Goal: Transaction & Acquisition: Subscribe to service/newsletter

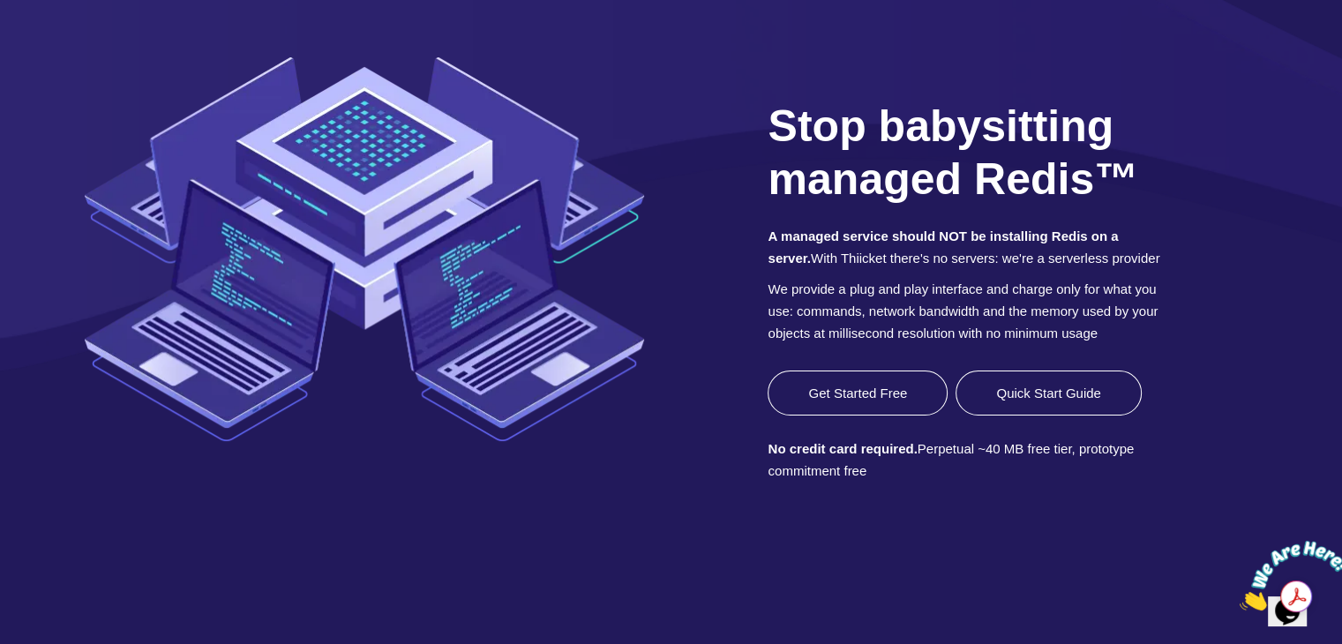
click at [868, 407] on link "Get Started Free" at bounding box center [858, 393] width 180 height 45
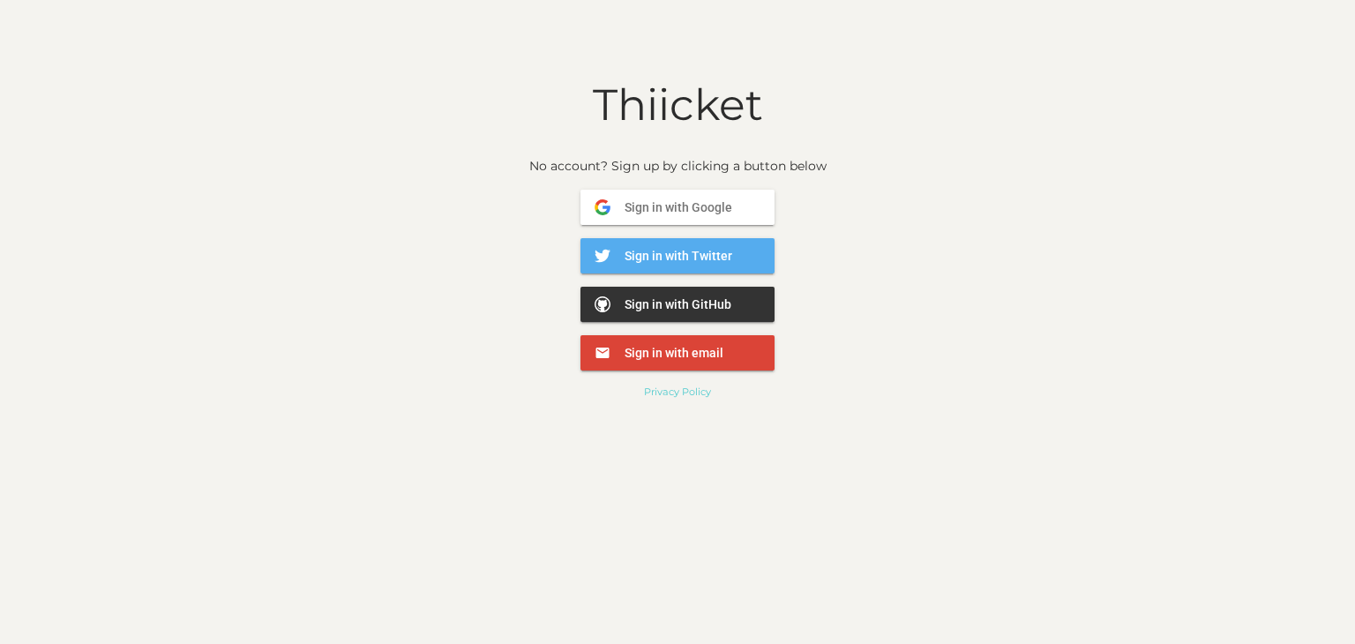
click at [694, 347] on span "Sign in with email" at bounding box center [667, 353] width 113 height 16
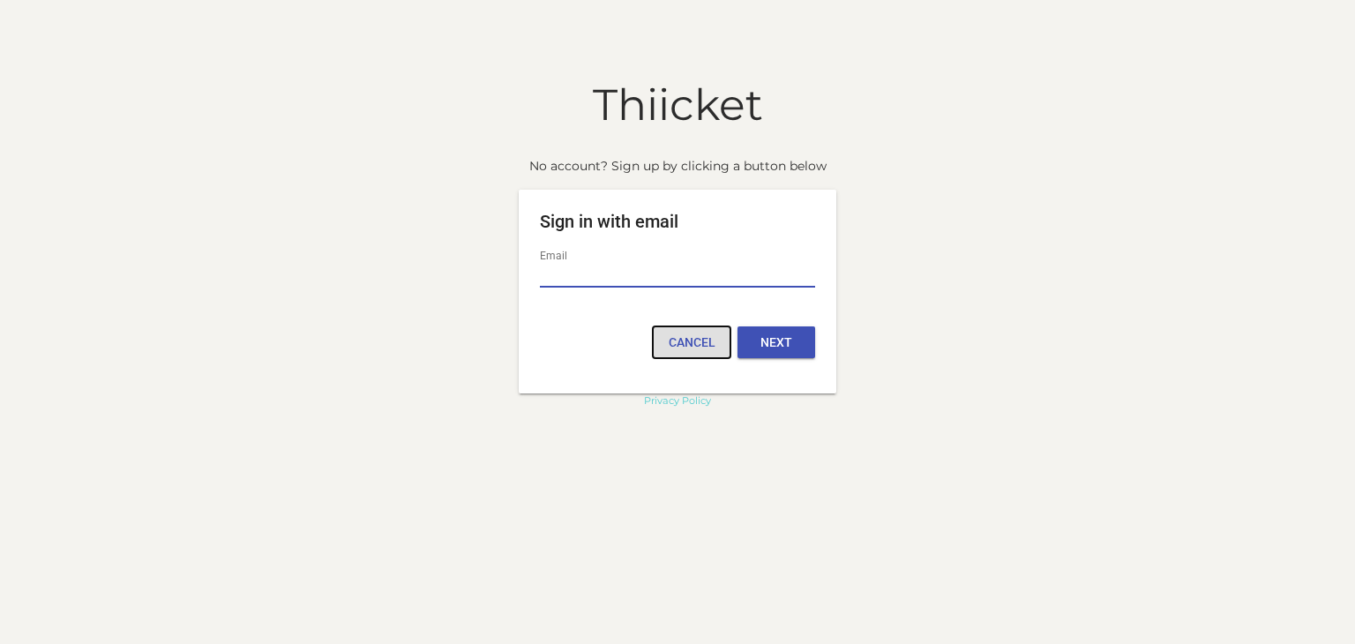
click at [693, 341] on button "Cancel" at bounding box center [692, 342] width 78 height 32
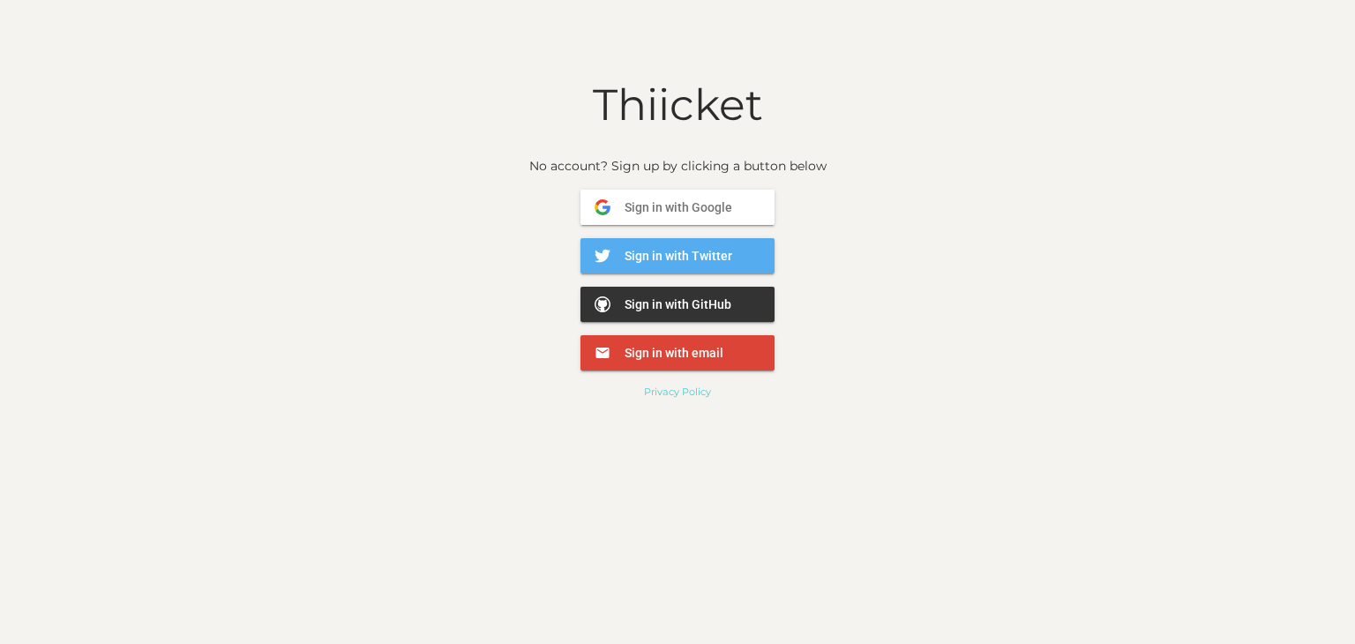
click at [656, 199] on span "Sign in with Google" at bounding box center [672, 207] width 122 height 16
click at [670, 206] on span "Sign in with Google" at bounding box center [672, 207] width 122 height 16
click at [609, 206] on img at bounding box center [603, 207] width 16 height 16
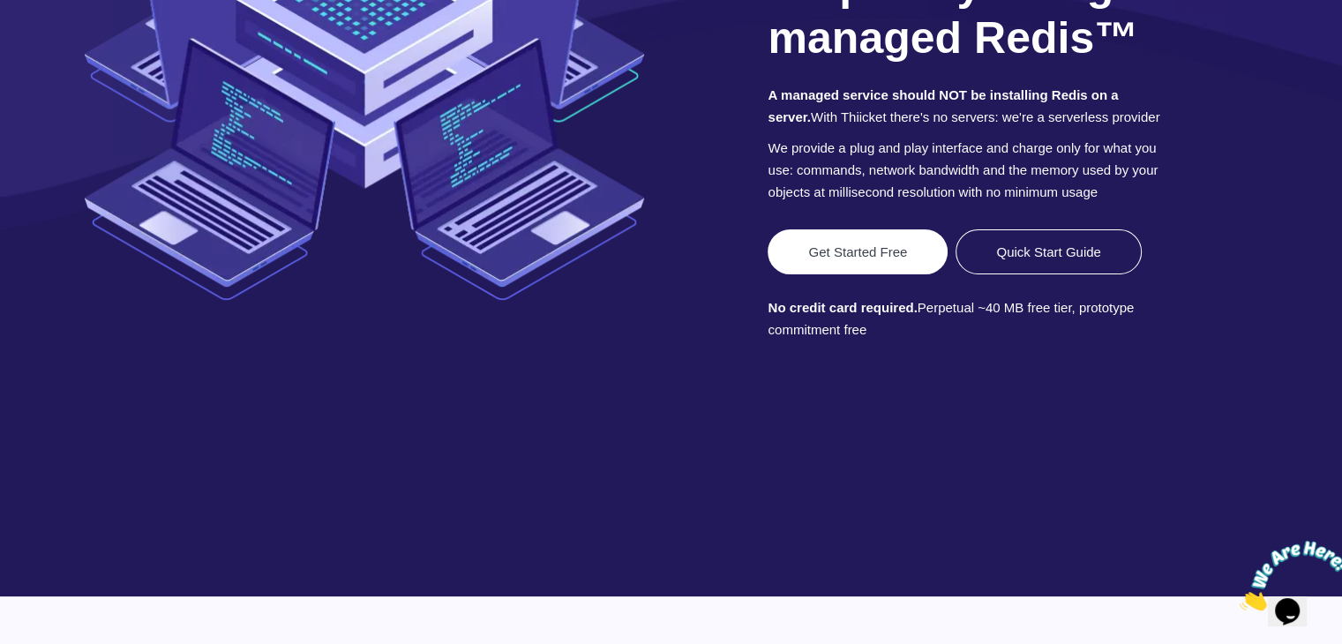
scroll to position [353, 0]
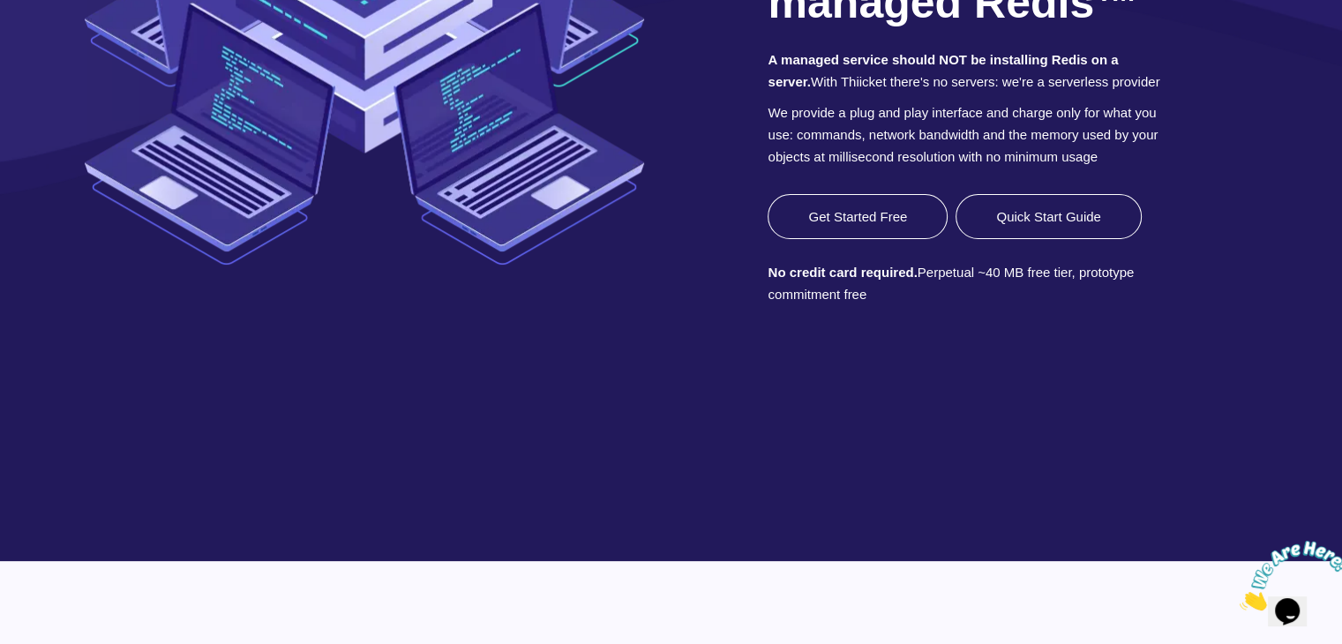
click at [792, 239] on link "Get Started Free" at bounding box center [858, 216] width 180 height 45
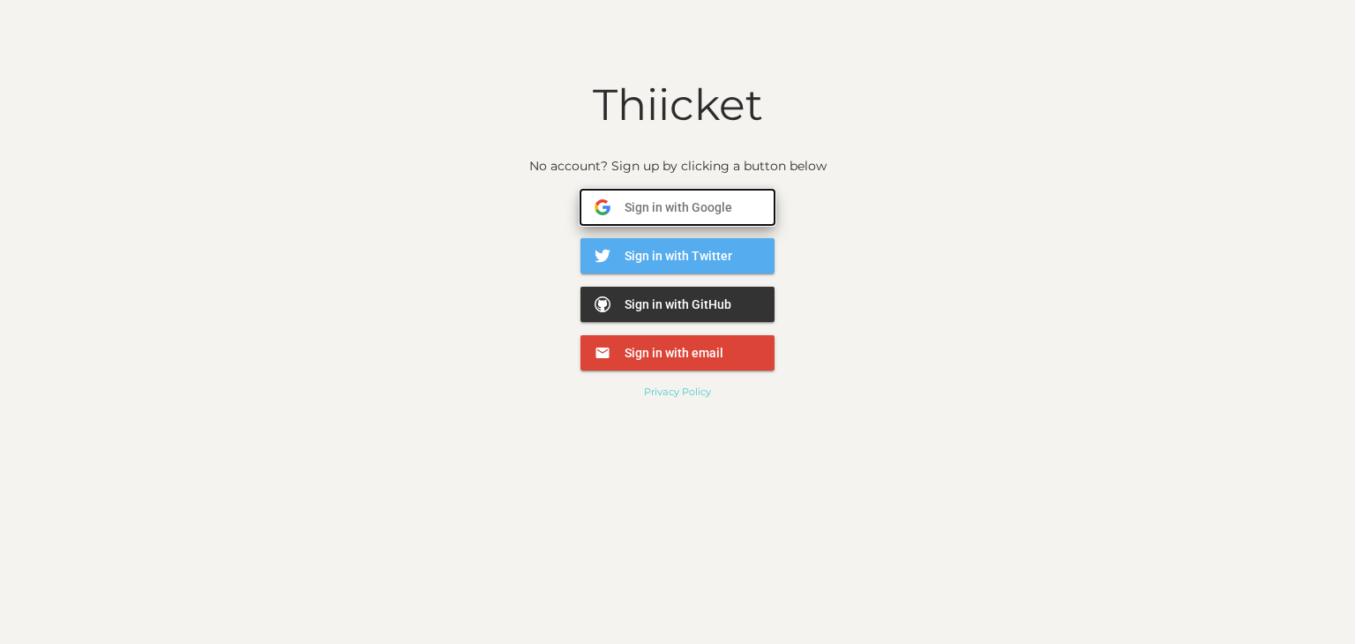
click at [708, 214] on span "Sign in with Google" at bounding box center [672, 207] width 122 height 16
